Goal: Information Seeking & Learning: Learn about a topic

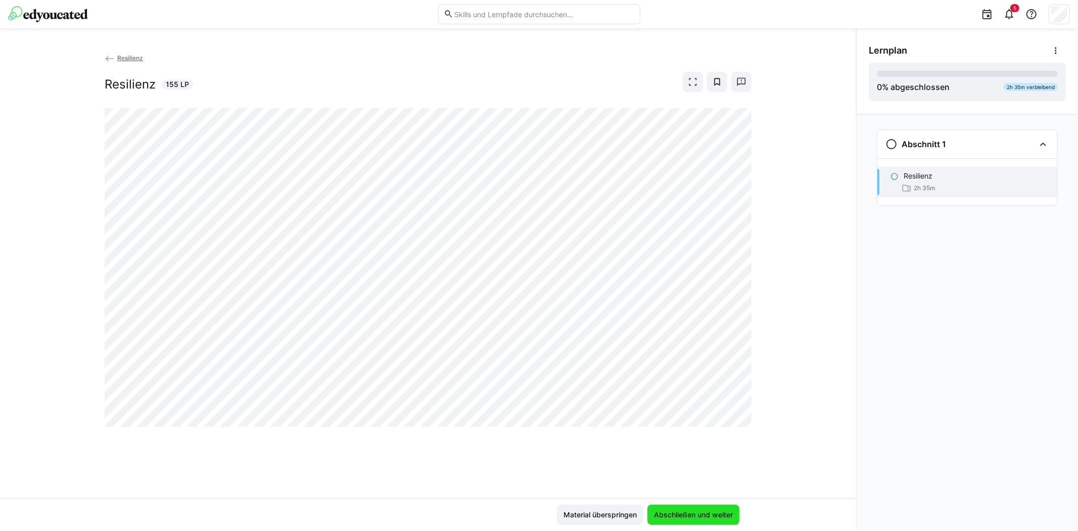
click at [710, 514] on span "Abschließen und weiter" at bounding box center [694, 515] width 82 height 10
click at [211, 476] on div "Resilienz Resilienz 155 LP" at bounding box center [428, 275] width 856 height 445
click at [604, 512] on span "Material überspringen" at bounding box center [600, 515] width 76 height 10
click at [693, 512] on span "Abschließen und weiter" at bounding box center [694, 515] width 82 height 10
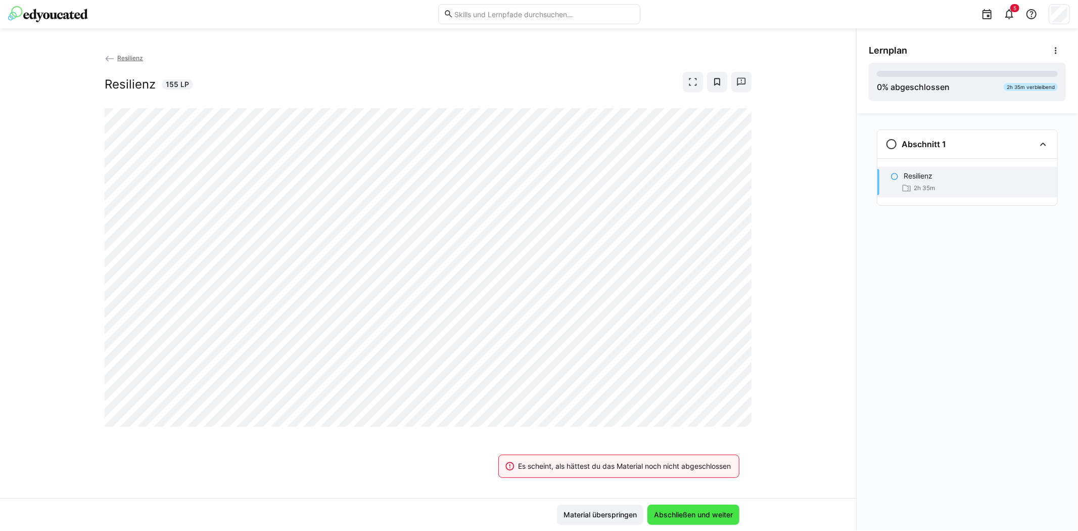
click at [693, 512] on span "Abschließen und weiter" at bounding box center [694, 515] width 82 height 10
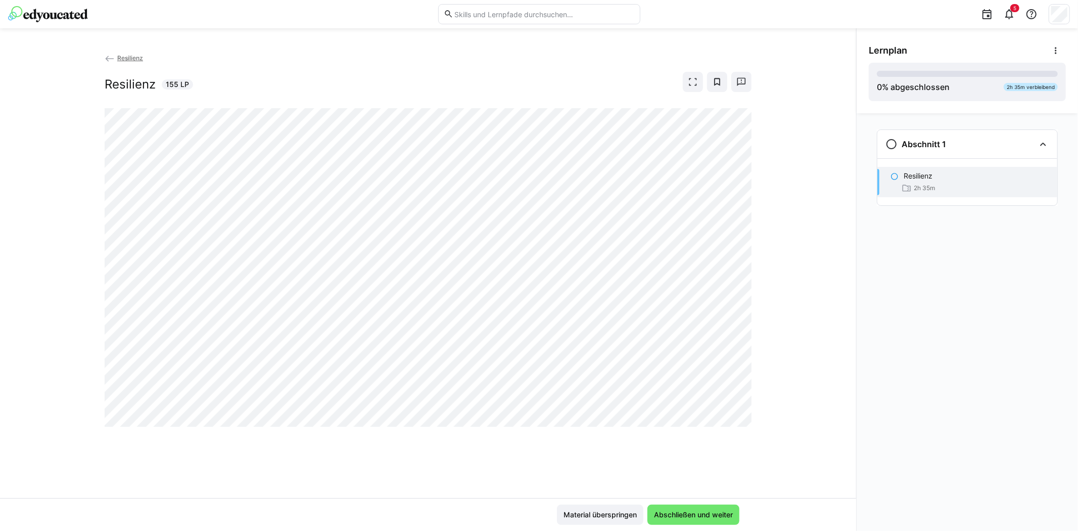
click at [54, 12] on img at bounding box center [48, 14] width 80 height 16
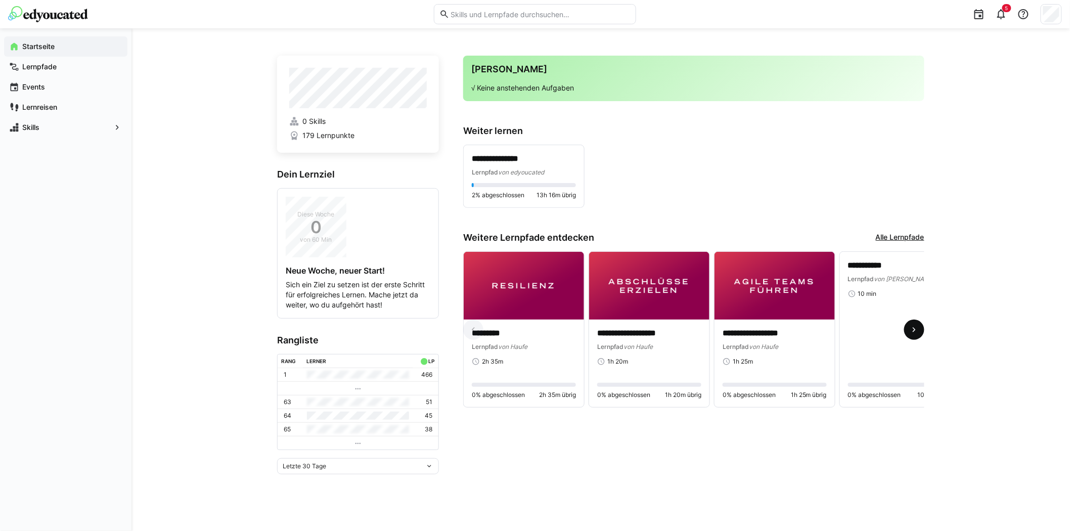
click at [911, 335] on eds-icon at bounding box center [914, 330] width 10 height 10
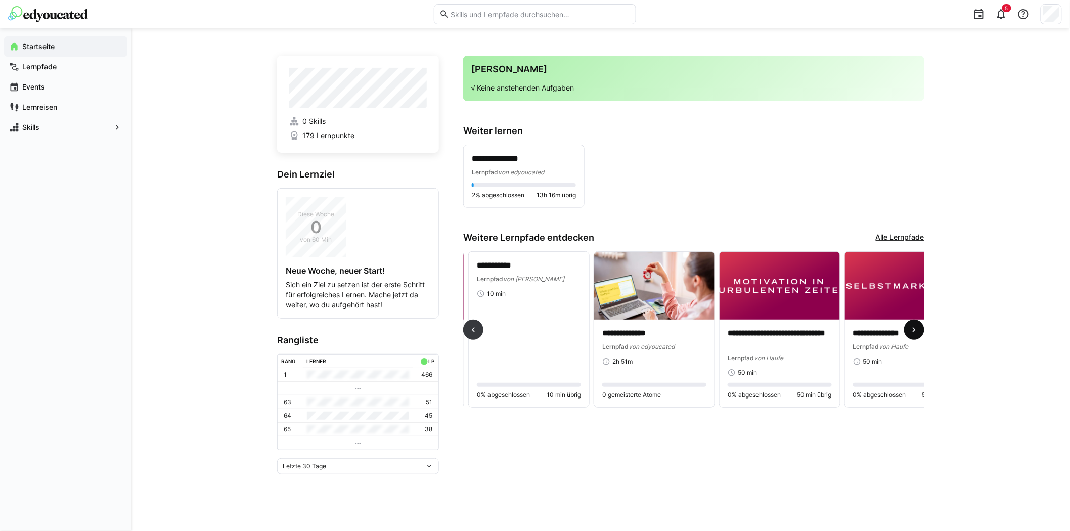
scroll to position [0, 376]
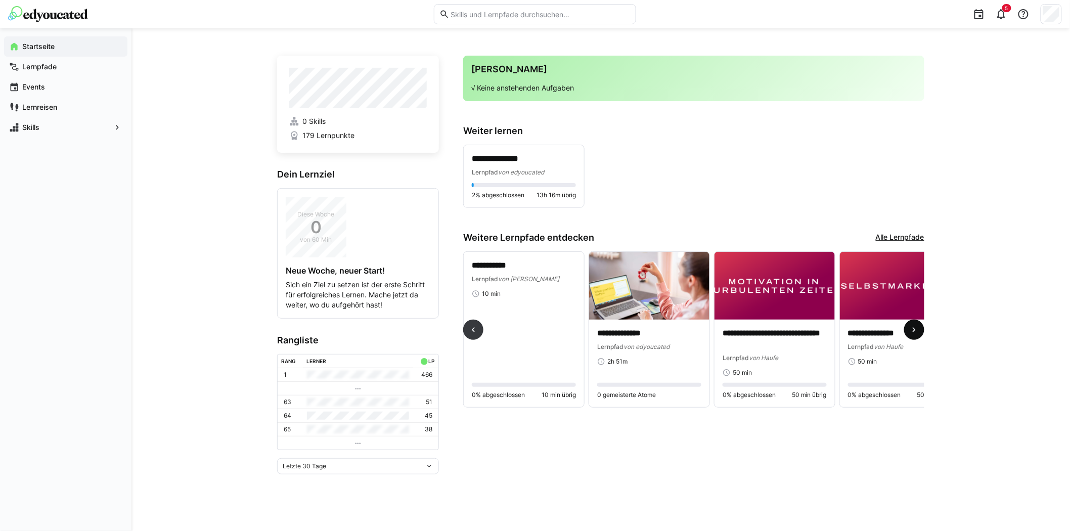
click at [911, 335] on eds-icon at bounding box center [914, 330] width 10 height 10
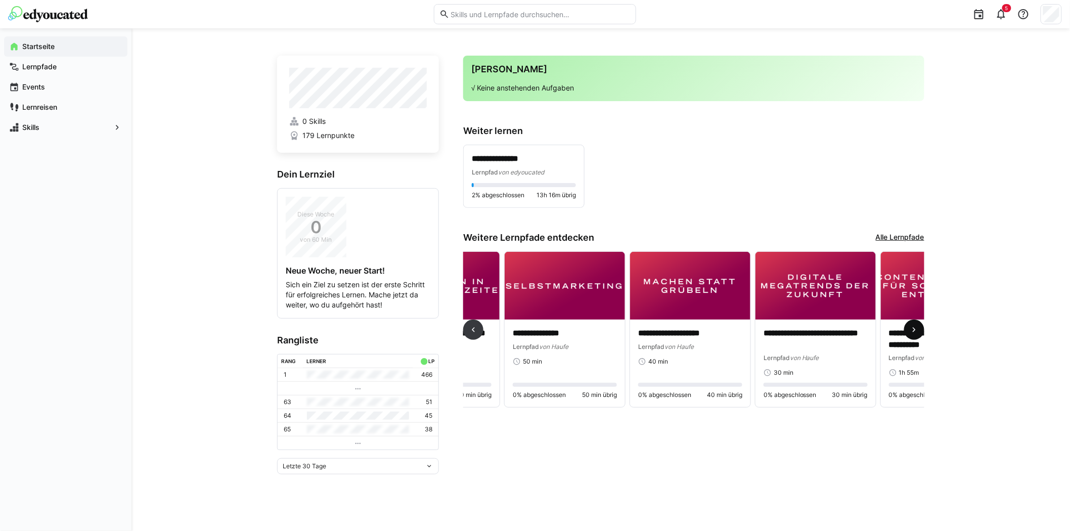
scroll to position [0, 752]
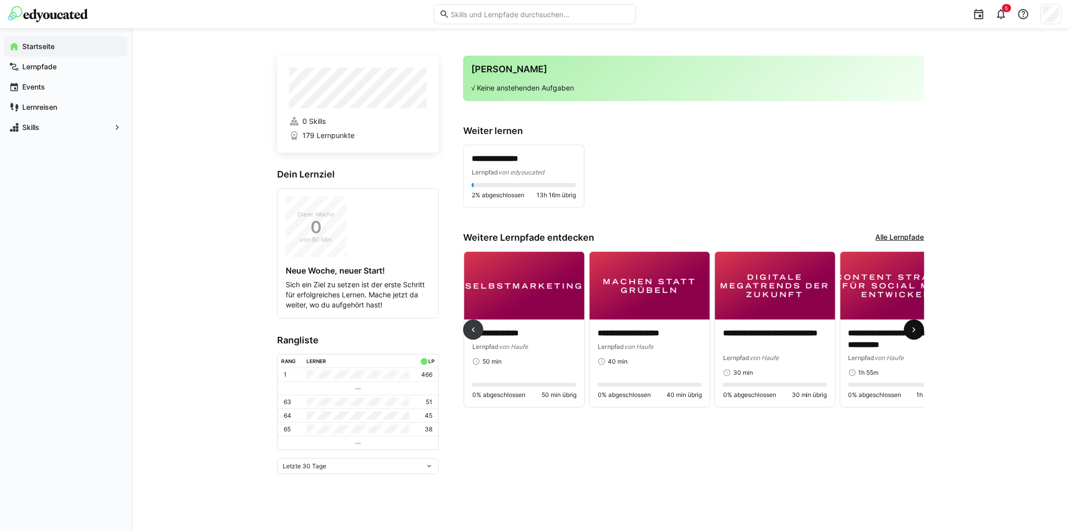
click at [911, 335] on eds-icon at bounding box center [914, 330] width 10 height 10
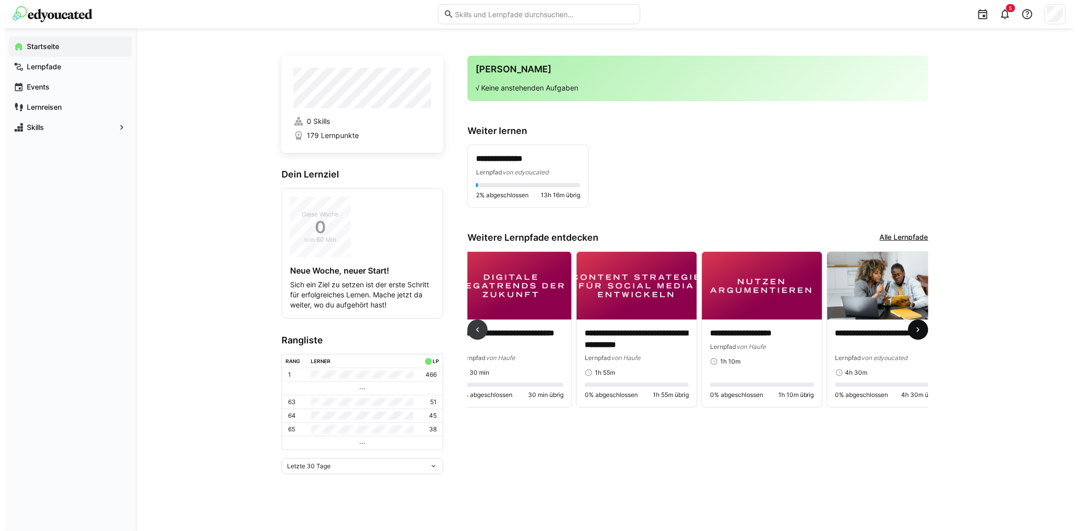
scroll to position [0, 1039]
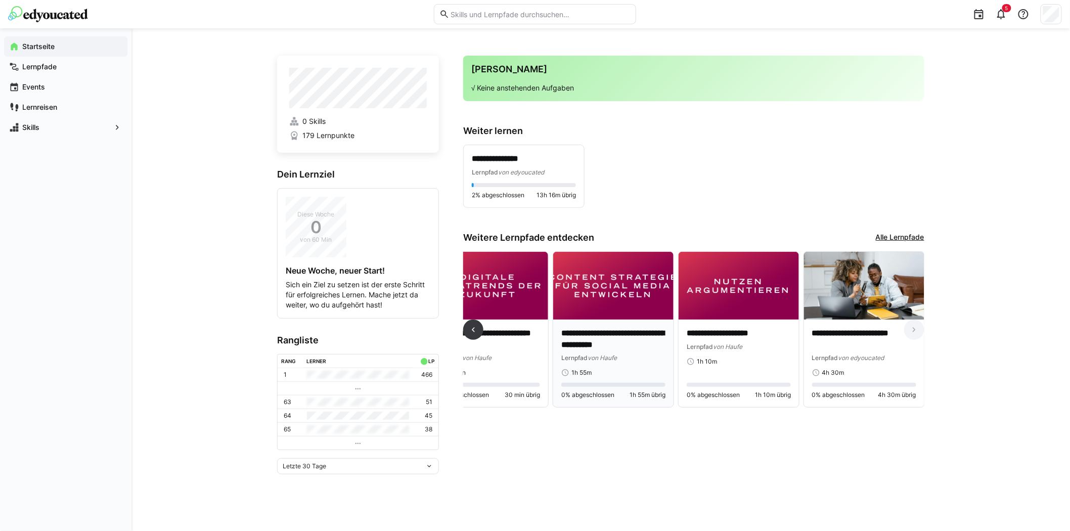
click at [604, 287] on img at bounding box center [613, 286] width 120 height 68
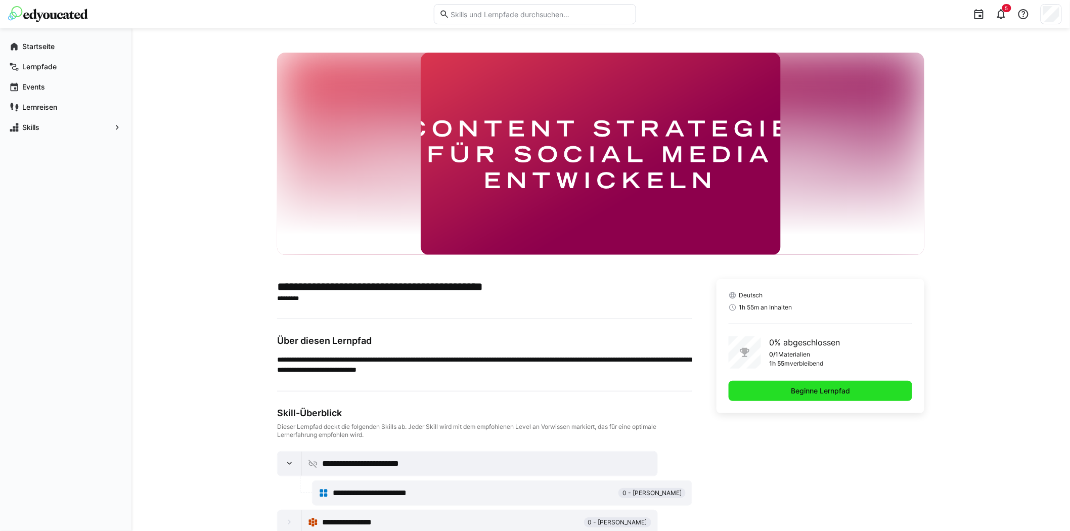
click at [826, 390] on span "Beginne Lernpfad" at bounding box center [820, 391] width 62 height 10
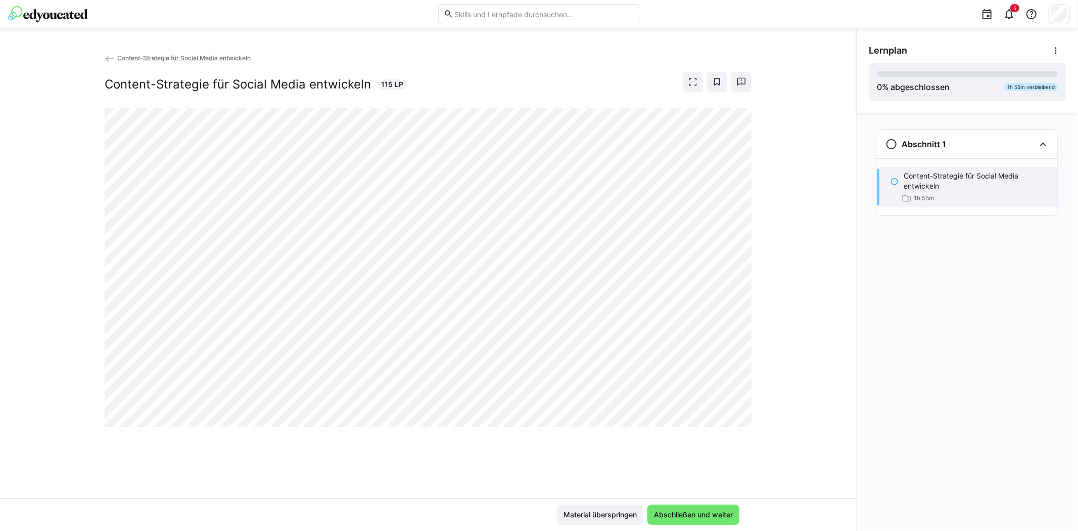
click at [89, 265] on div "Content-Strategie für Social Media entwickeln Content-Strategie für Social Medi…" at bounding box center [428, 275] width 856 height 445
